Goal: Check status: Check status

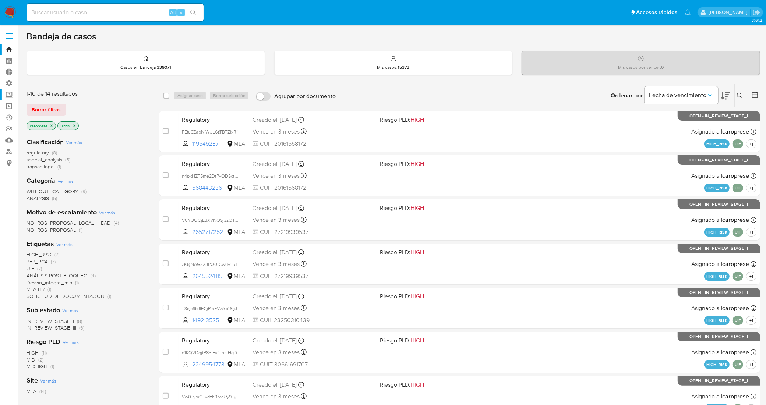
click at [7, 92] on label "Screening" at bounding box center [44, 94] width 88 height 11
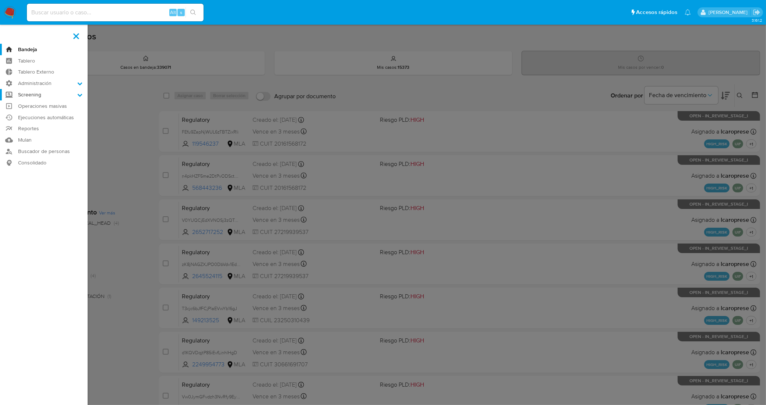
click at [0, 0] on input "Screening" at bounding box center [0, 0] width 0 height 0
click at [33, 133] on link "Watchlist" at bounding box center [44, 132] width 88 height 9
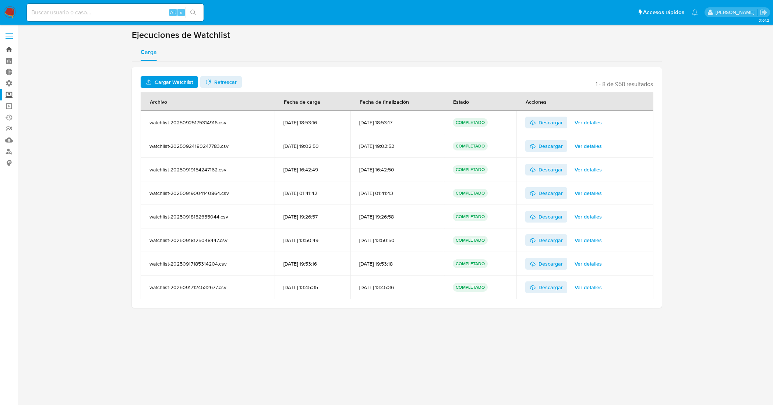
click at [8, 50] on link "Bandeja" at bounding box center [44, 49] width 88 height 11
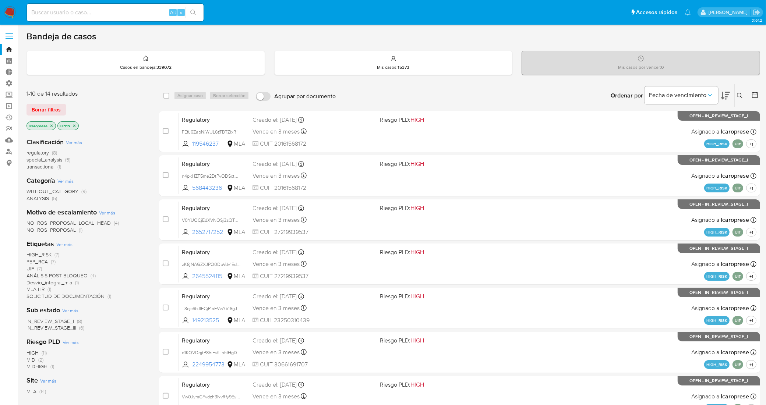
click at [134, 19] on div "Alt s" at bounding box center [115, 13] width 177 height 18
click at [130, 15] on input at bounding box center [115, 13] width 177 height 10
paste input "483412001"
type input "483412001"
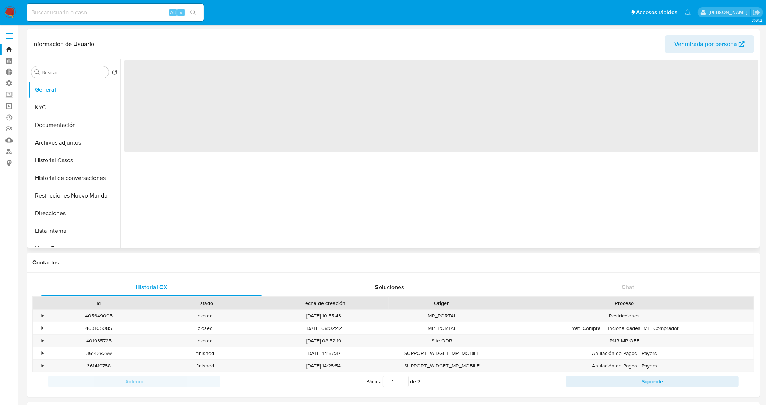
select select "10"
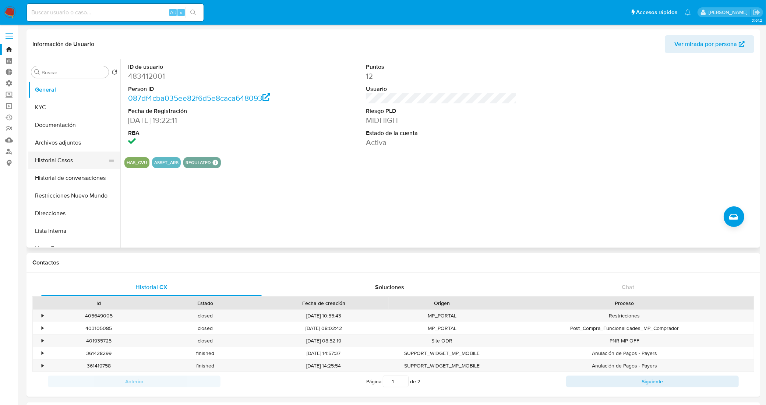
click at [63, 158] on button "Historial Casos" at bounding box center [71, 161] width 86 height 18
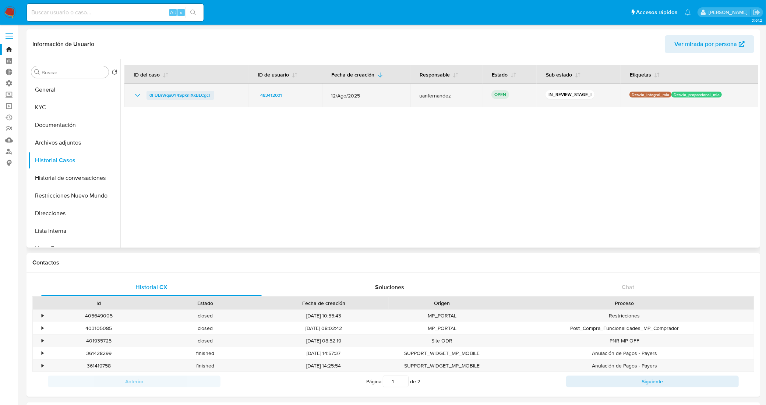
click at [194, 94] on span "0FUBrWqa0Y4SpKnlXkBLCgcF" at bounding box center [180, 95] width 62 height 9
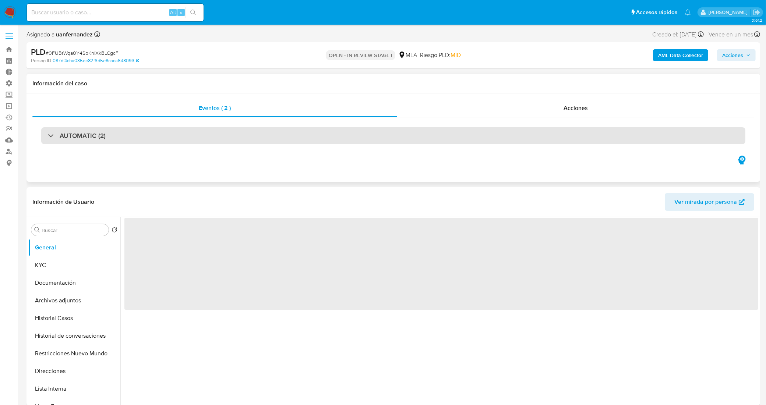
select select "10"
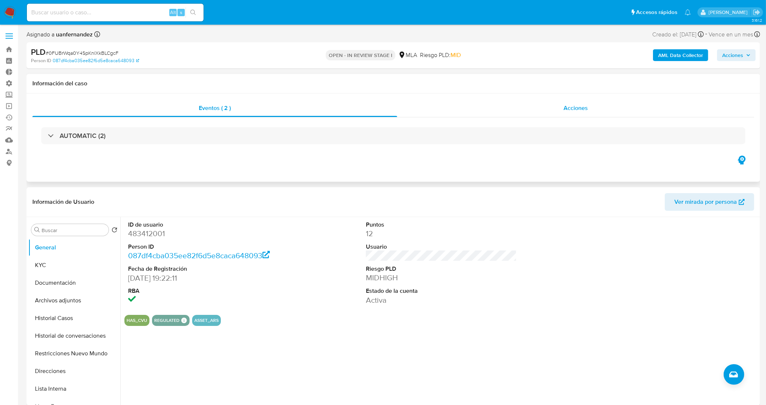
click at [466, 111] on div "Acciones" at bounding box center [575, 108] width 357 height 18
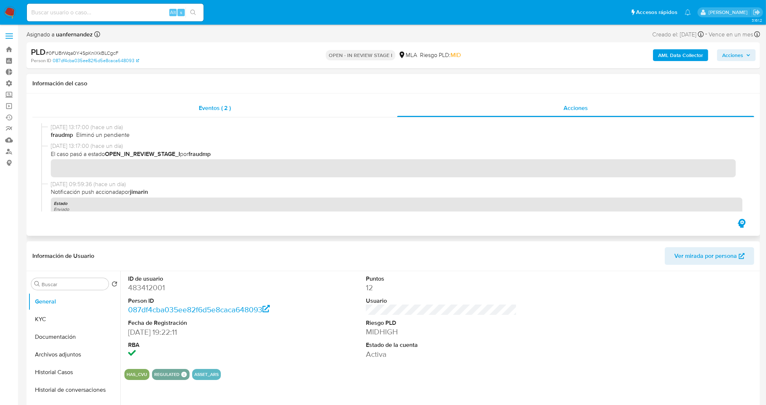
click at [269, 103] on div "Eventos ( 2 )" at bounding box center [214, 108] width 365 height 18
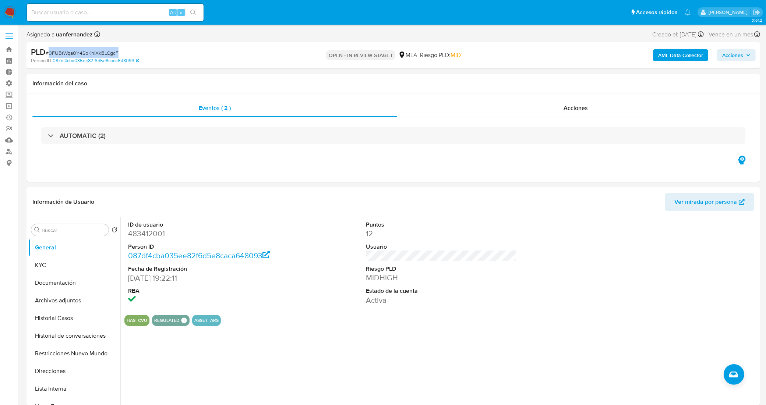
drag, startPoint x: 121, startPoint y: 53, endPoint x: 50, endPoint y: 55, distance: 71.1
click at [50, 55] on div "PLD # 0FUBrWqa0Y4SpKnlXkBLCgcF" at bounding box center [150, 52] width 239 height 11
copy span "0FUBrWqa0Y4SpKnlXkBLCgcF"
click at [159, 237] on dd "483412001" at bounding box center [203, 234] width 151 height 10
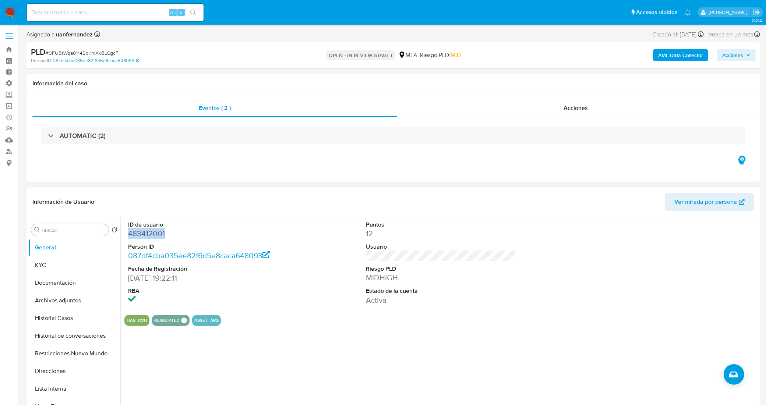
copy dd "483412001"
drag, startPoint x: 57, startPoint y: 35, endPoint x: 92, endPoint y: 34, distance: 35.4
click at [92, 34] on div "Asignado a uanfernandez Asignado el: 18/08/2025 14:11:36" at bounding box center [63, 34] width 74 height 10
copy div "uanfernandez"
click at [350, 345] on div "ID de usuario 483412001 Person ID 087df4cba035ee82f6d5e8caca648093 Fecha de Reg…" at bounding box center [439, 311] width 638 height 188
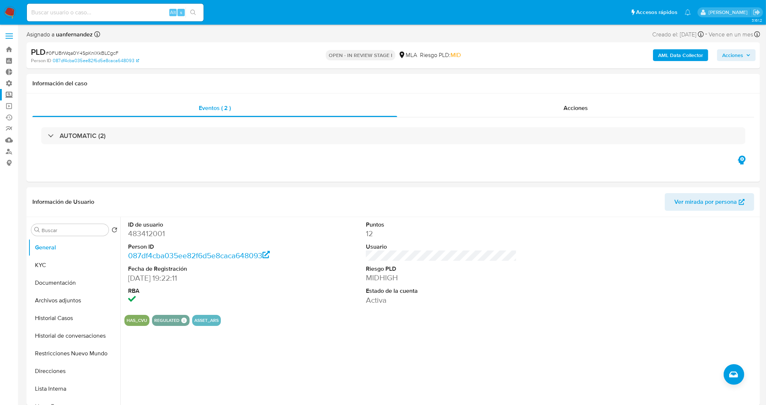
click at [8, 95] on label "Screening" at bounding box center [44, 94] width 88 height 11
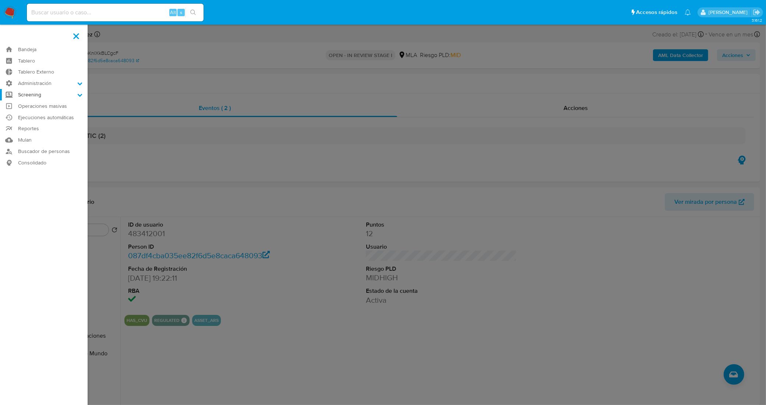
click at [0, 0] on input "Screening" at bounding box center [0, 0] width 0 height 0
click at [34, 132] on link "Watchlist" at bounding box center [44, 132] width 88 height 9
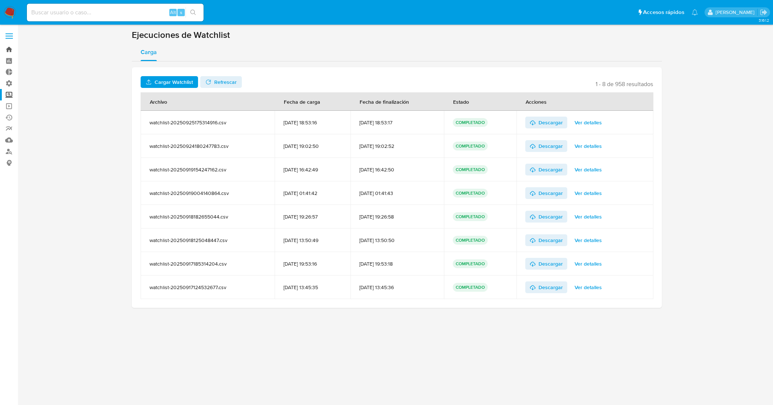
click at [8, 45] on link "Bandeja" at bounding box center [44, 49] width 88 height 11
